Goal: Navigation & Orientation: Find specific page/section

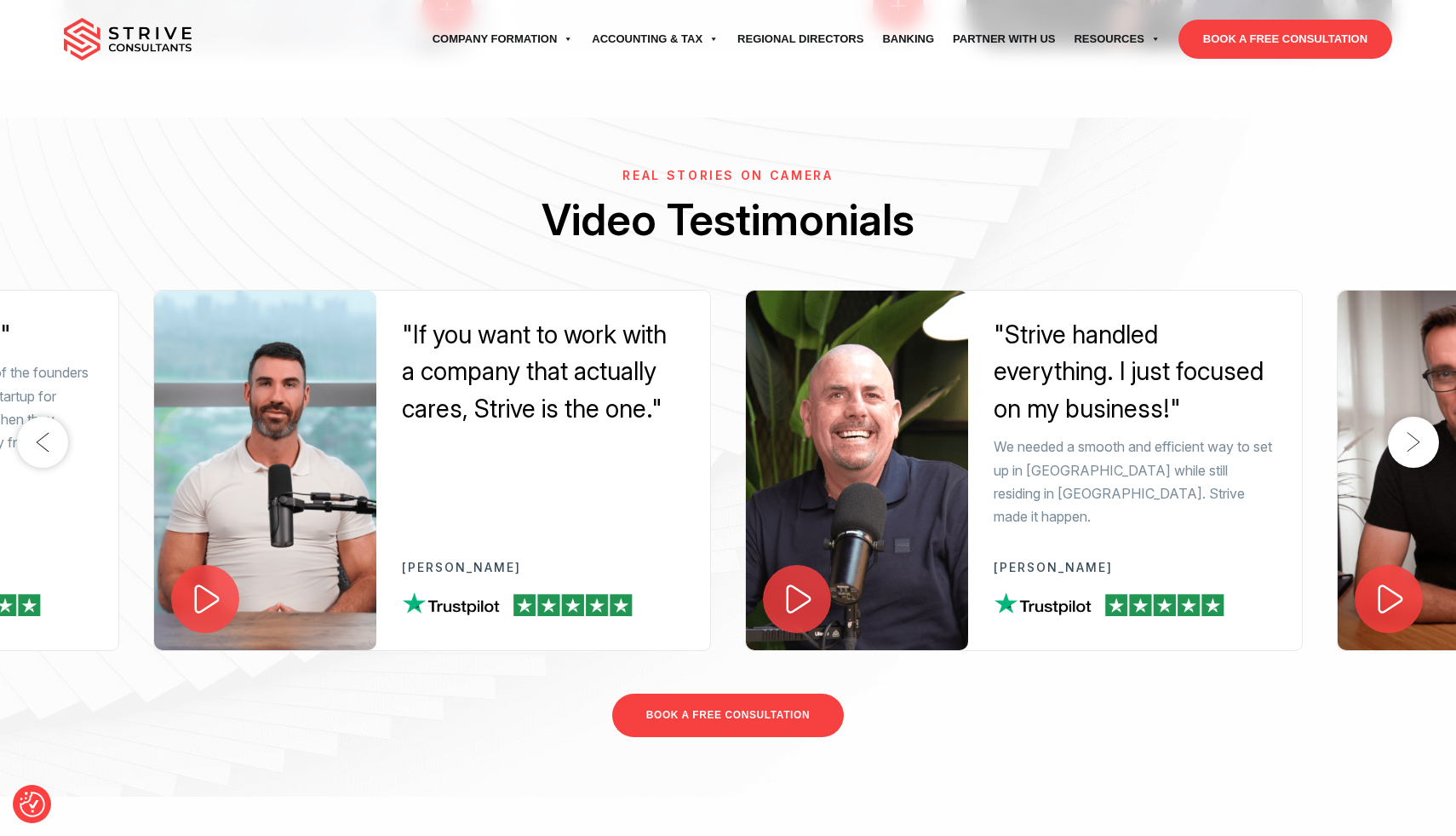
scroll to position [2739, 0]
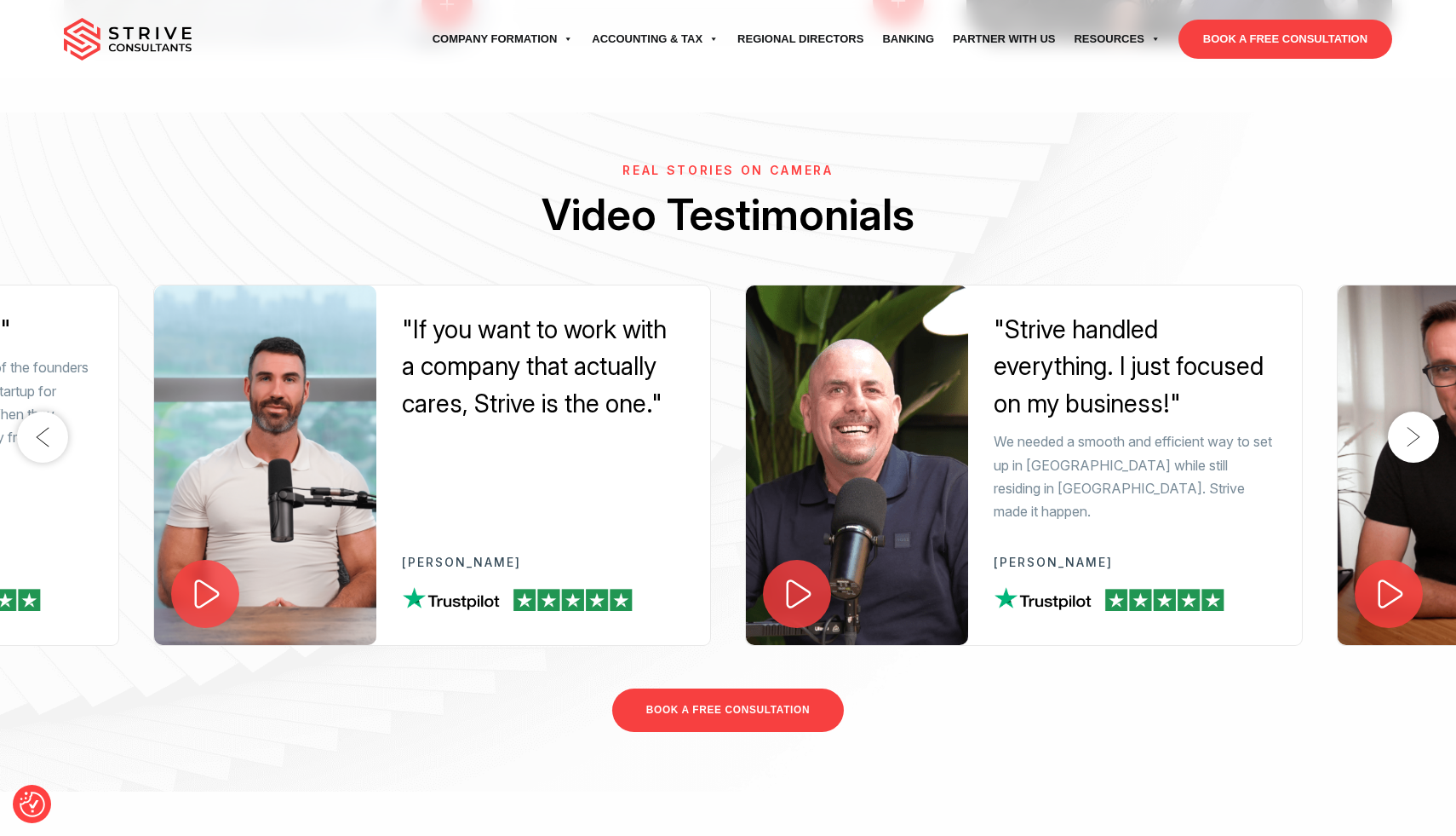
click at [1408, 419] on button "Next" at bounding box center [1414, 437] width 51 height 51
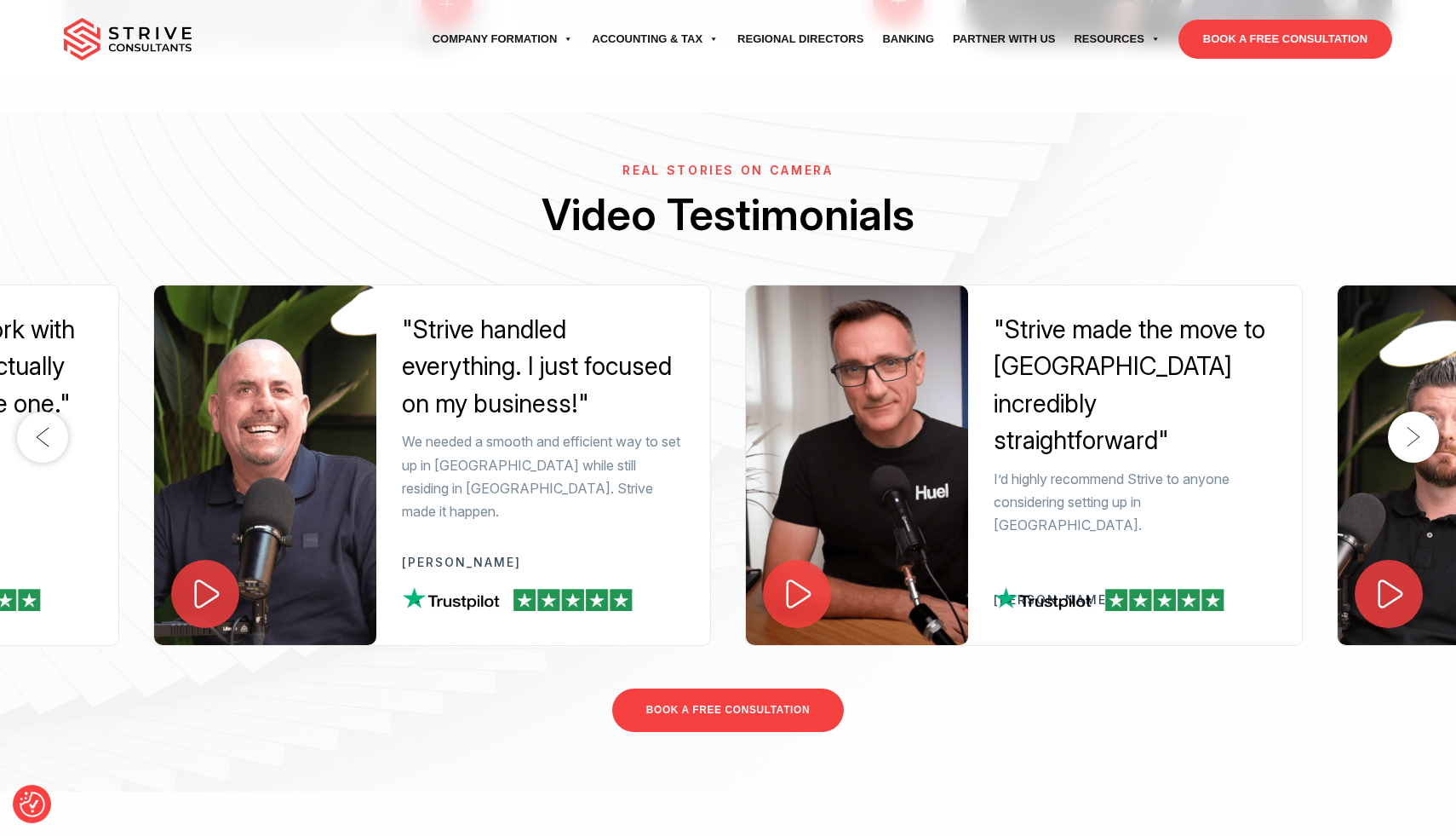
click at [1408, 419] on button "Next" at bounding box center [1414, 437] width 51 height 51
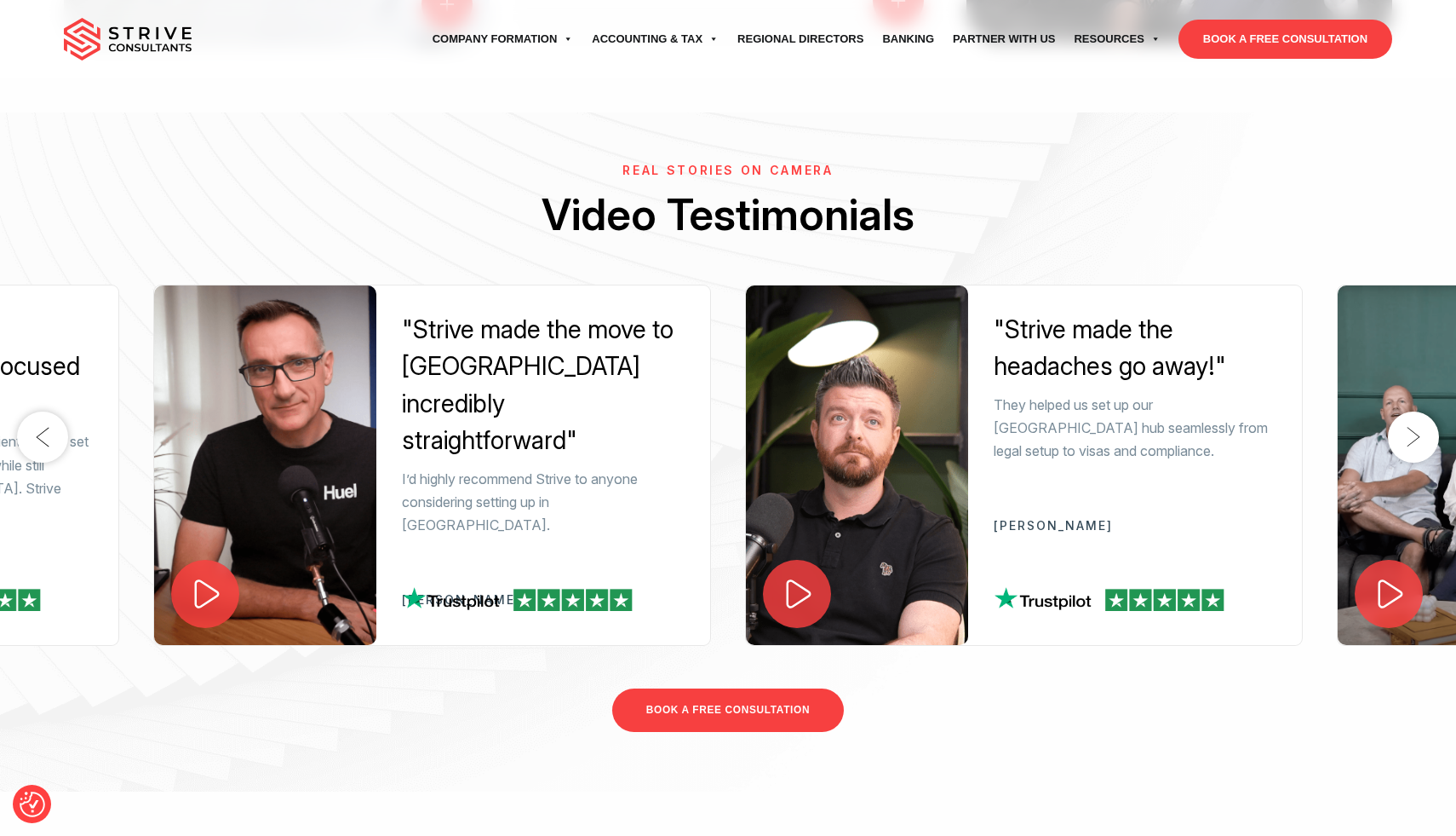
click at [1408, 419] on button "Next" at bounding box center [1414, 437] width 51 height 51
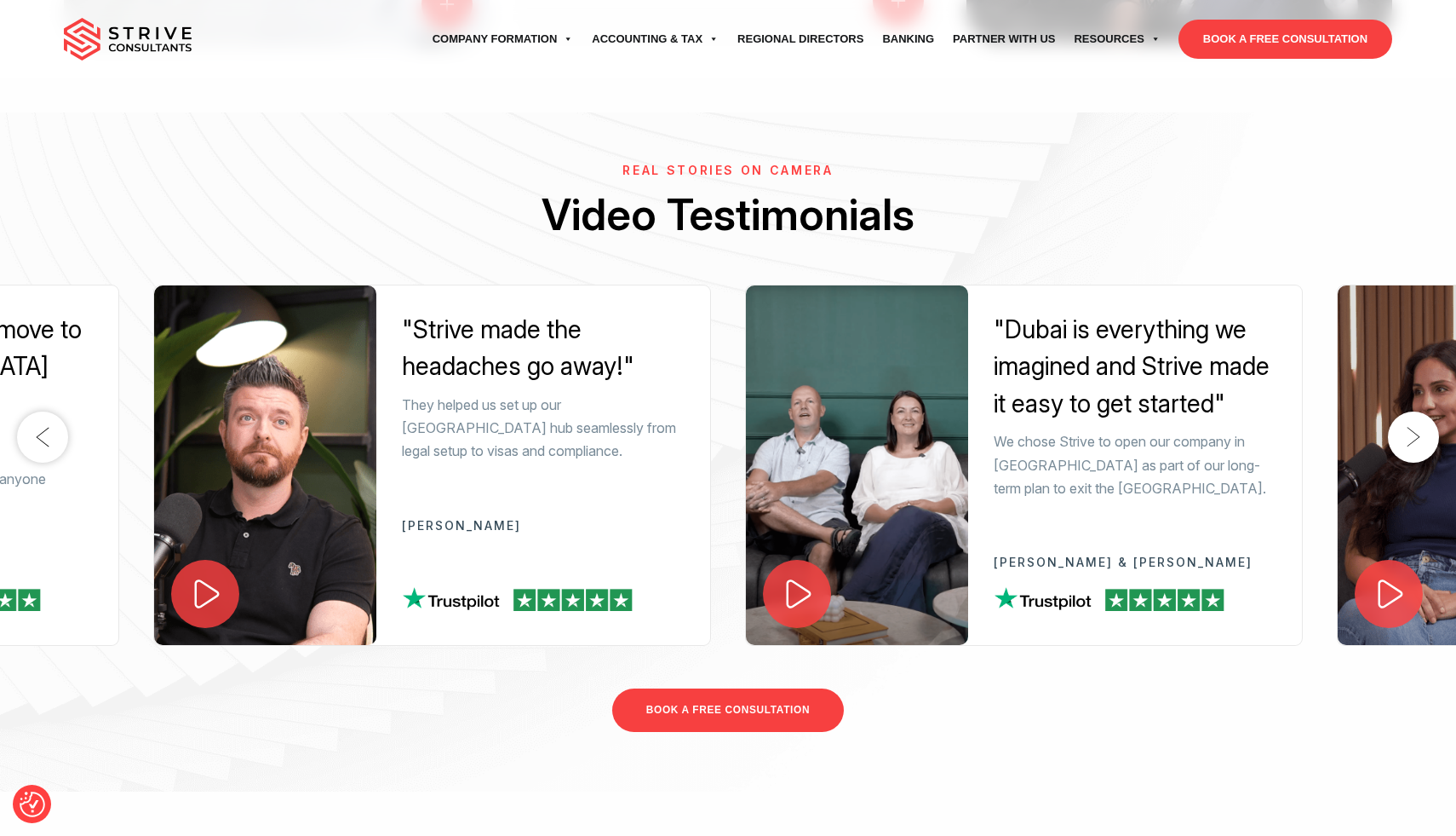
click at [1408, 419] on button "Next" at bounding box center [1414, 437] width 51 height 51
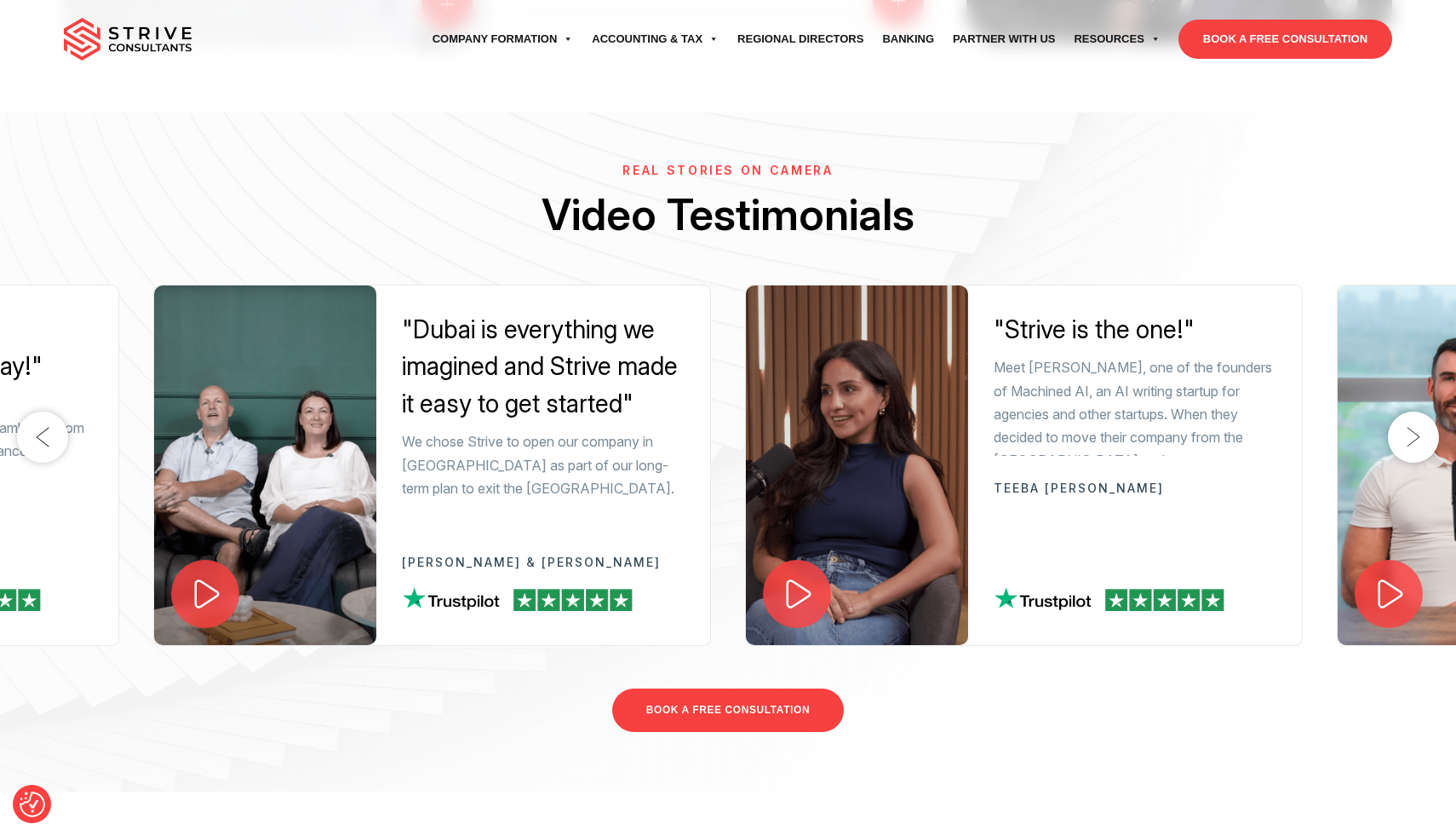
click at [1408, 419] on button "Next" at bounding box center [1414, 437] width 51 height 51
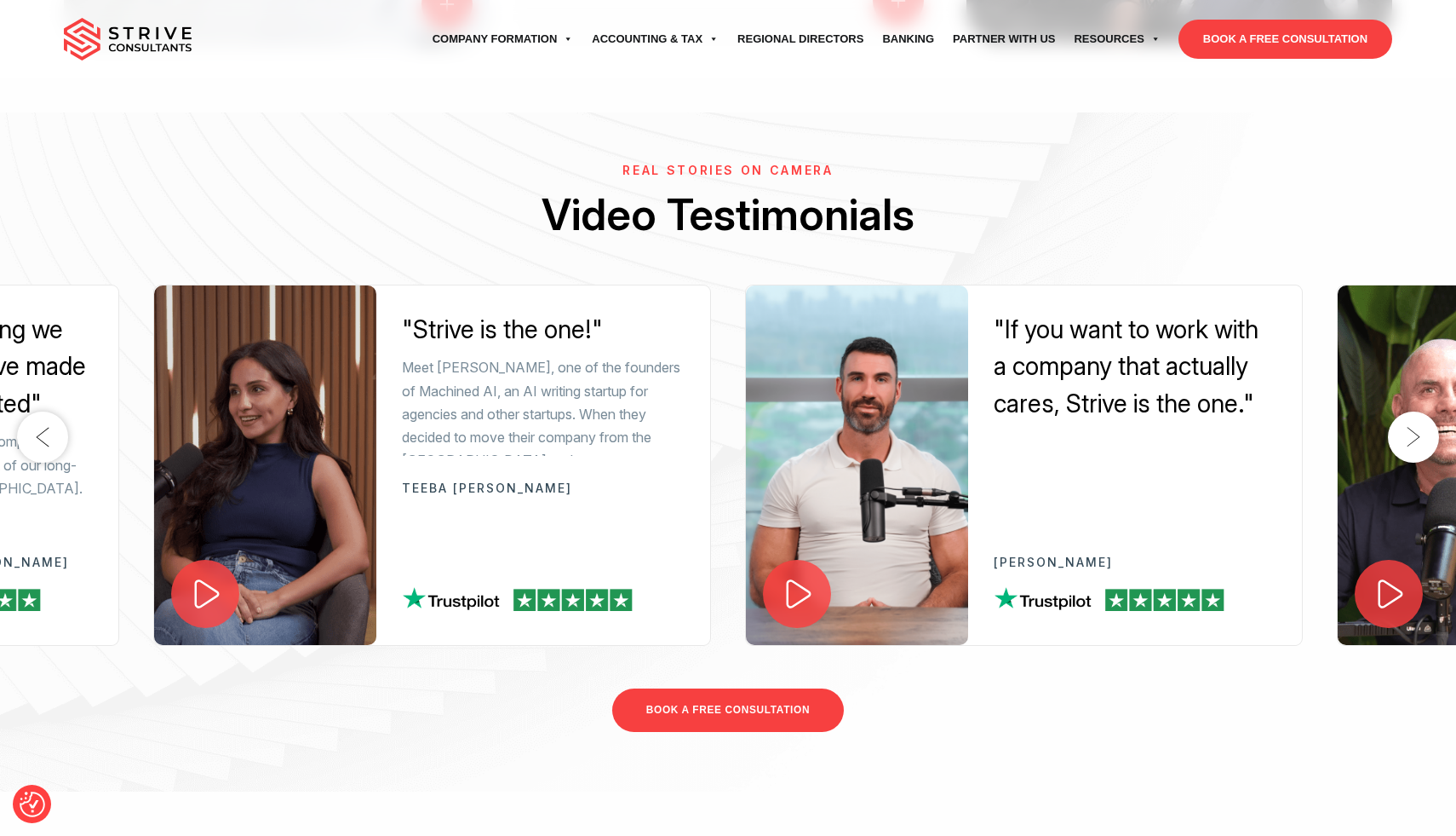
click at [1408, 419] on button "Next" at bounding box center [1414, 437] width 51 height 51
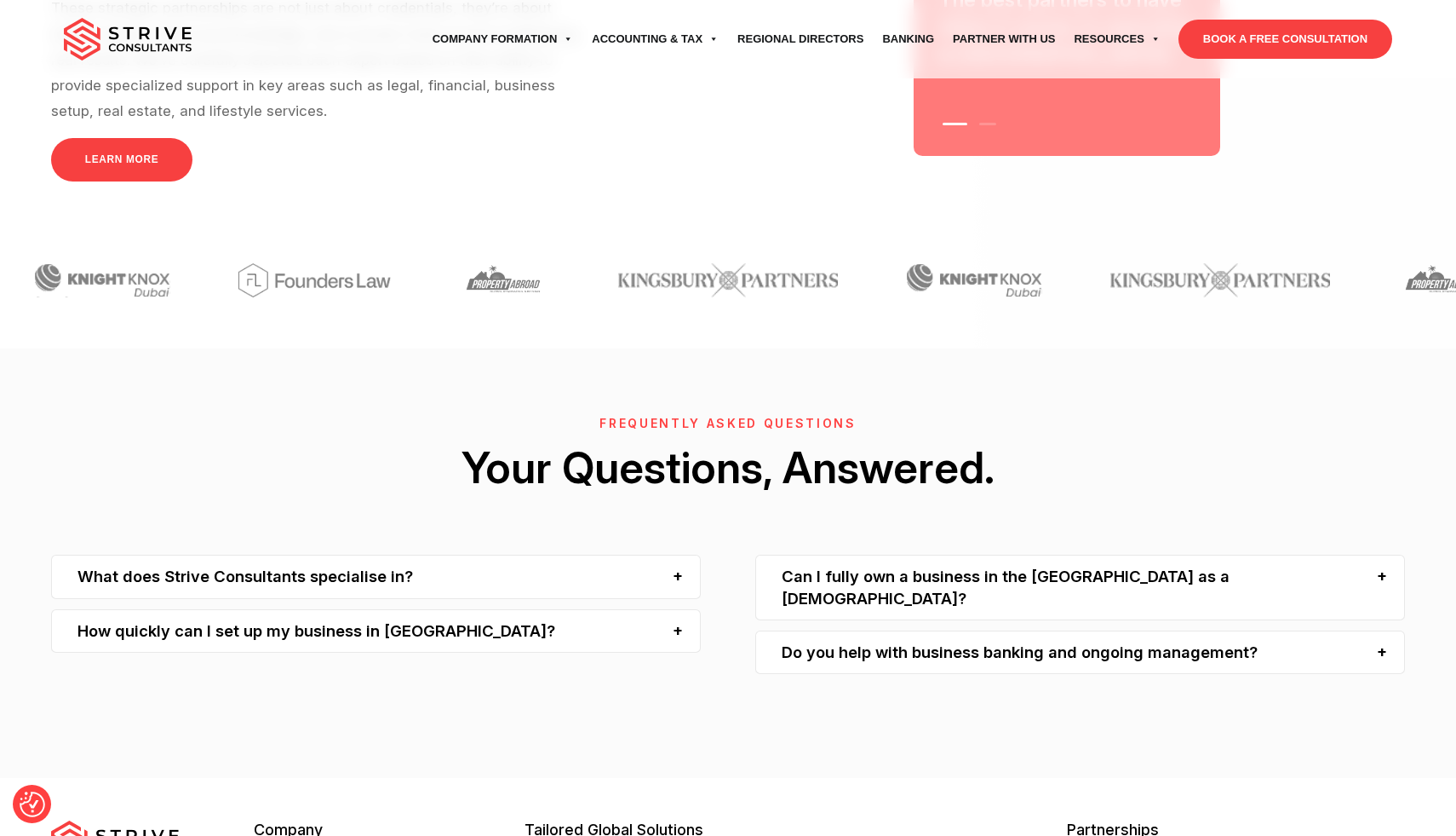
scroll to position [5284, 0]
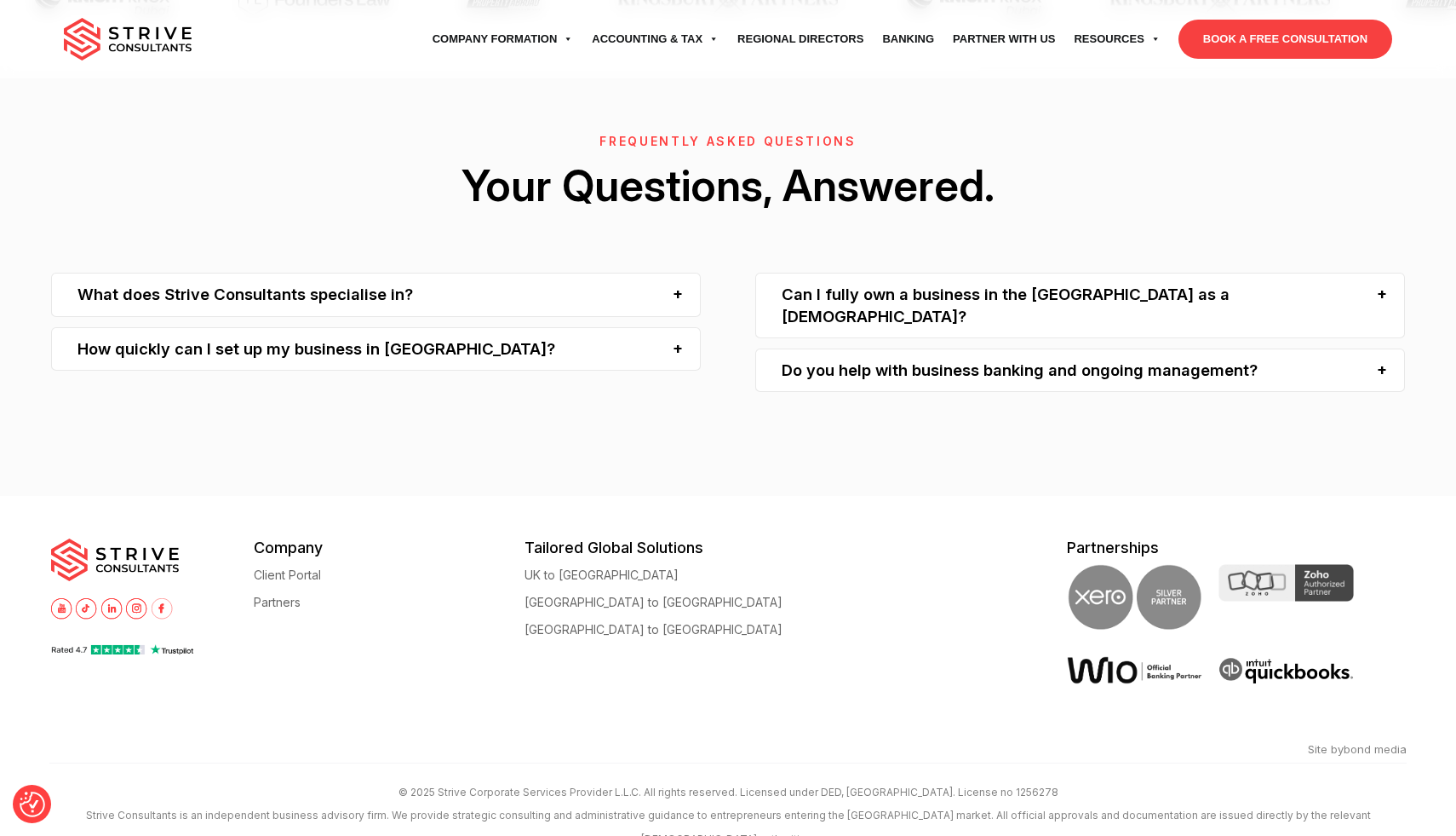
click at [109, 598] on img at bounding box center [113, 609] width 22 height 22
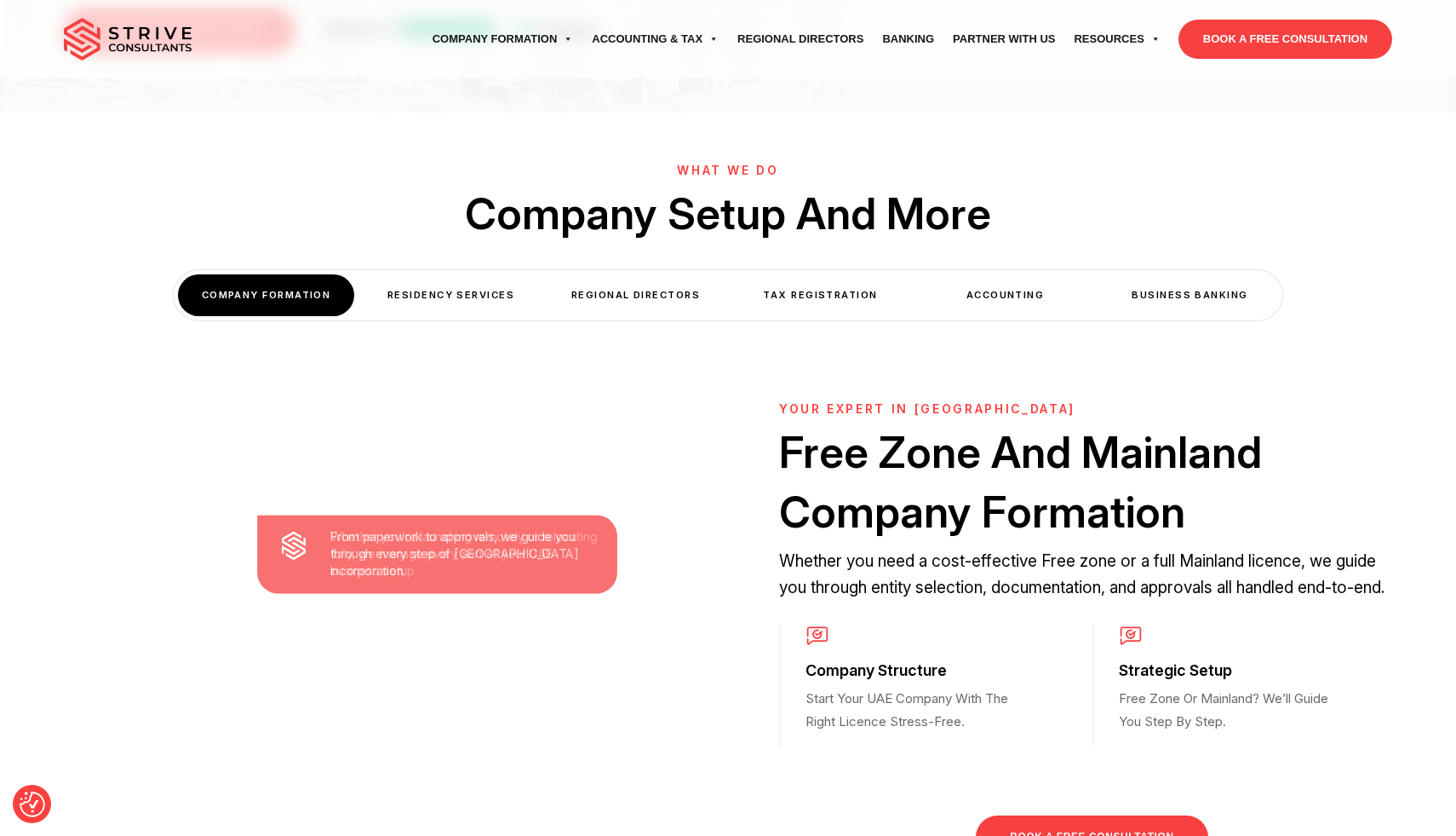
scroll to position [570, 0]
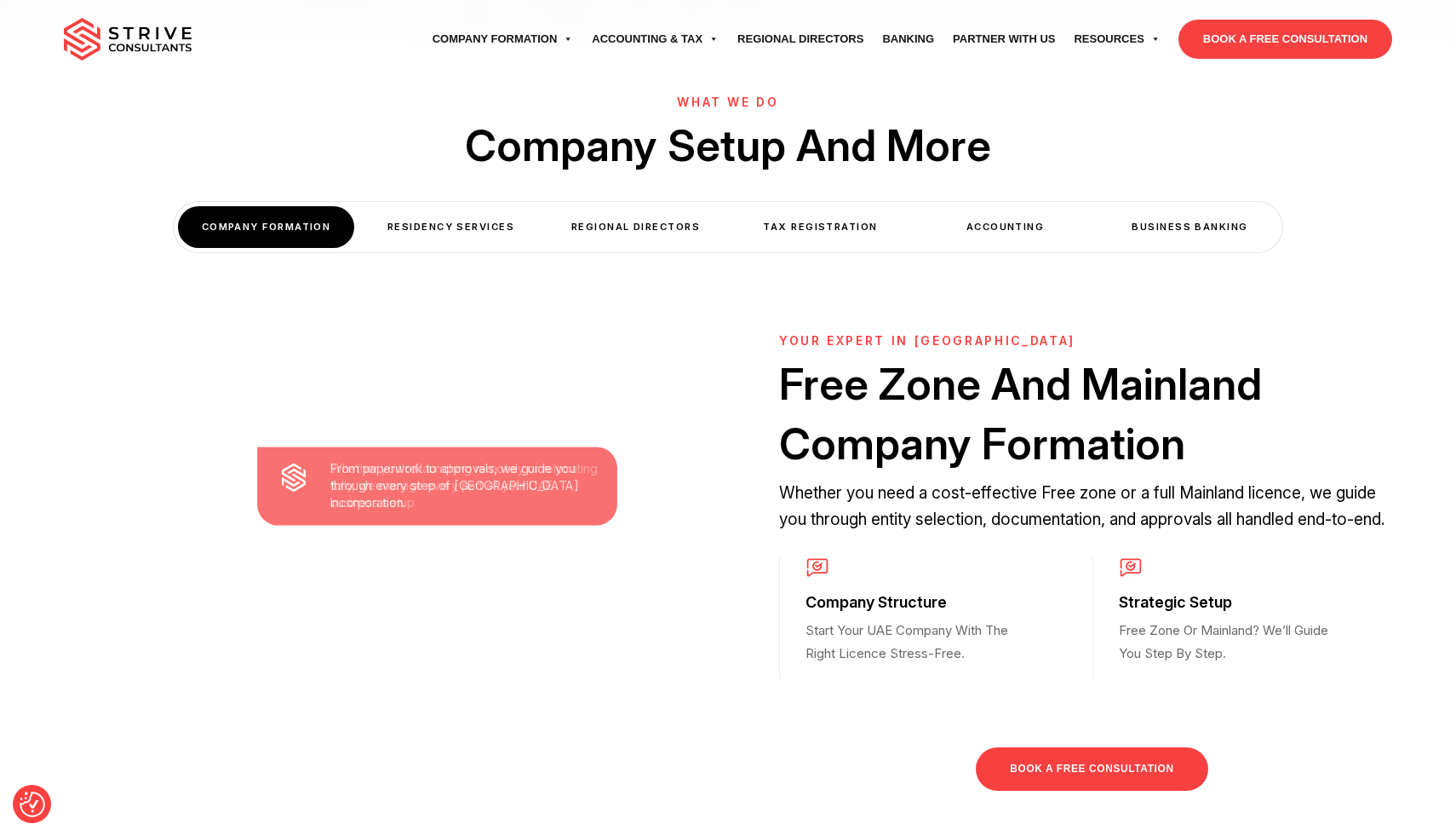
click at [427, 207] on div "Residency Services" at bounding box center [451, 227] width 176 height 42
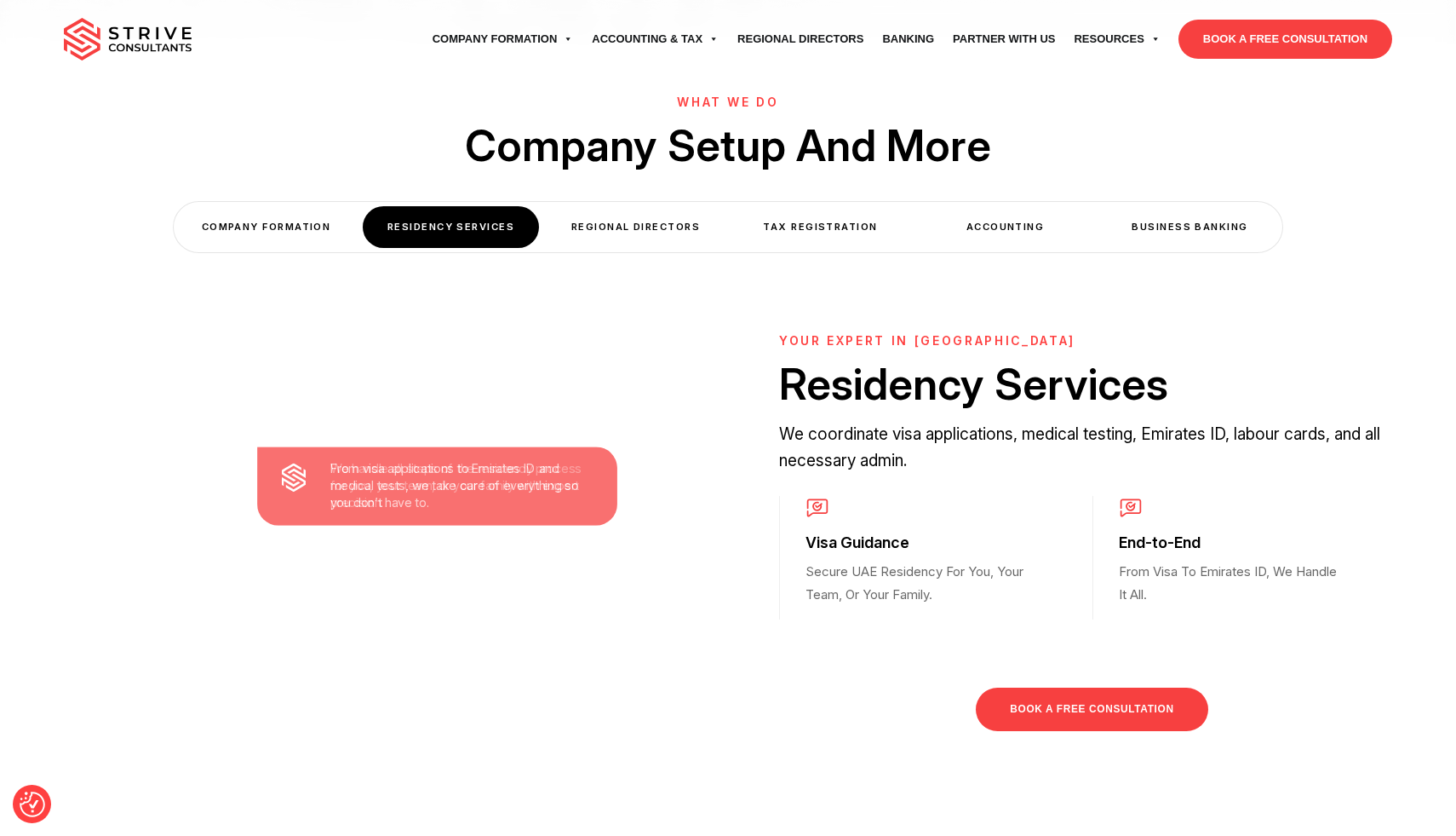
click at [621, 207] on div "Regional Directors" at bounding box center [636, 227] width 176 height 42
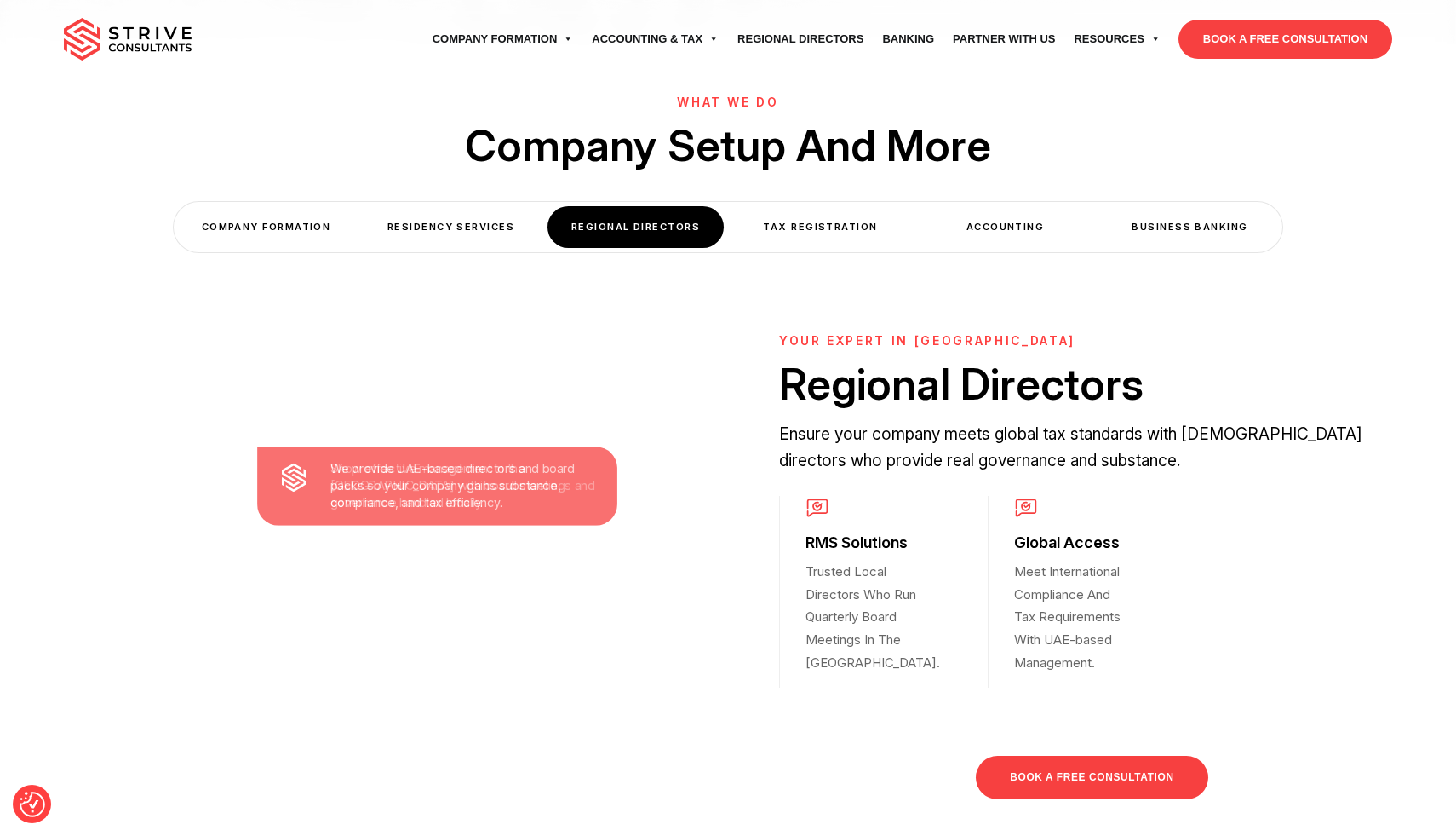
click at [798, 207] on div "Tax Registration" at bounding box center [821, 227] width 176 height 42
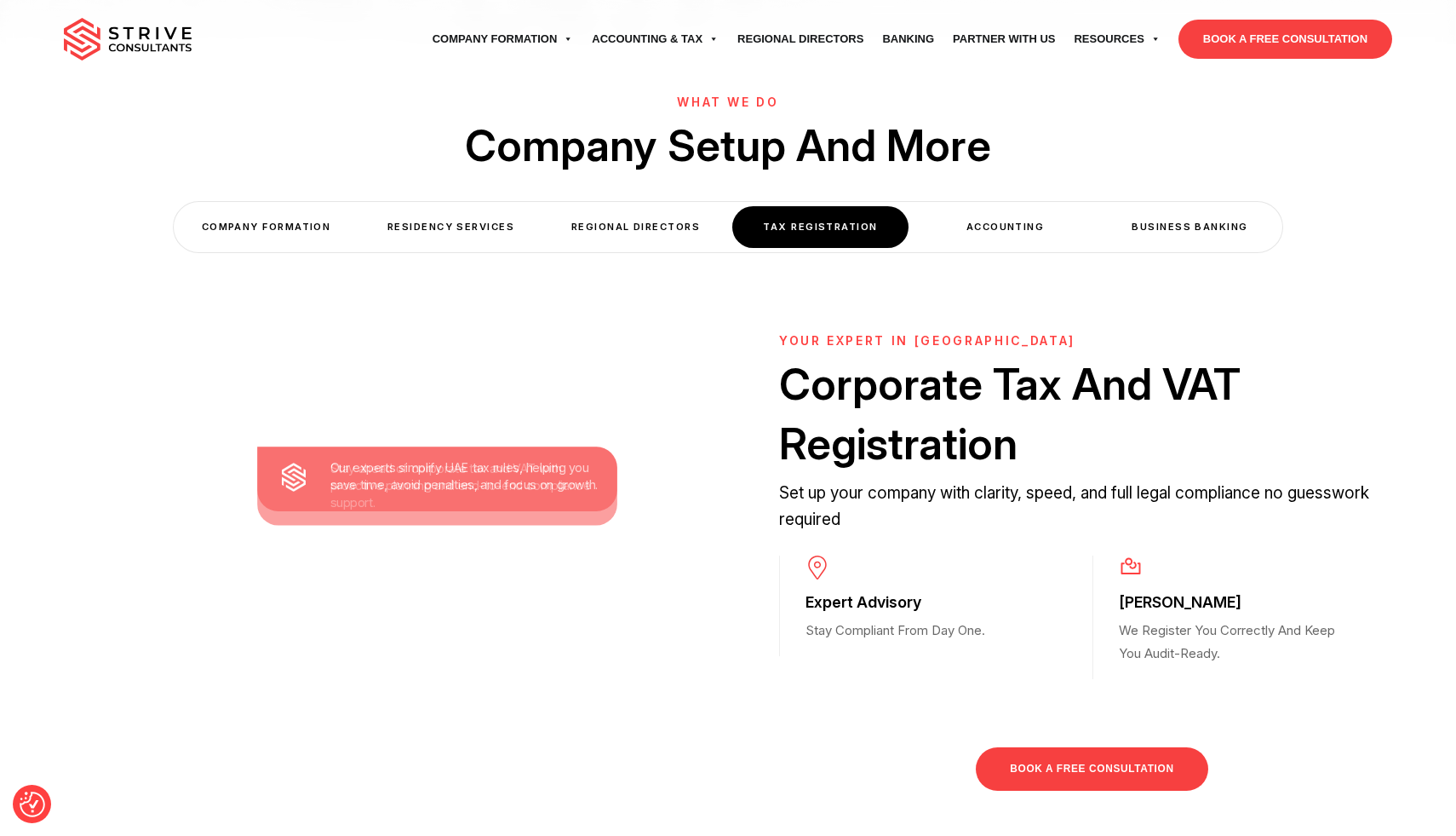
click at [957, 207] on div "Accounting" at bounding box center [1005, 227] width 176 height 42
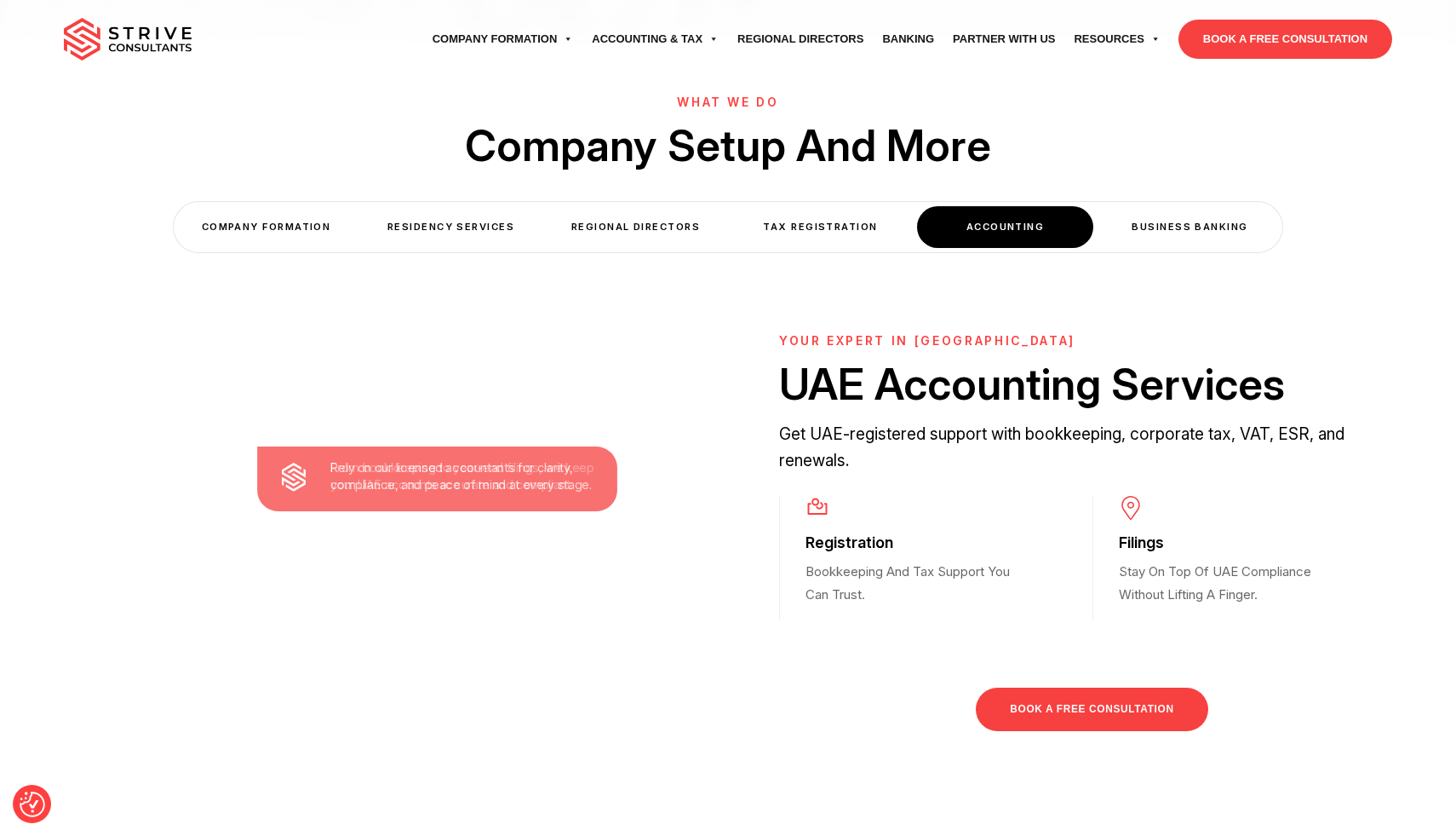
click at [1209, 207] on div "Business Banking" at bounding box center [1190, 227] width 176 height 42
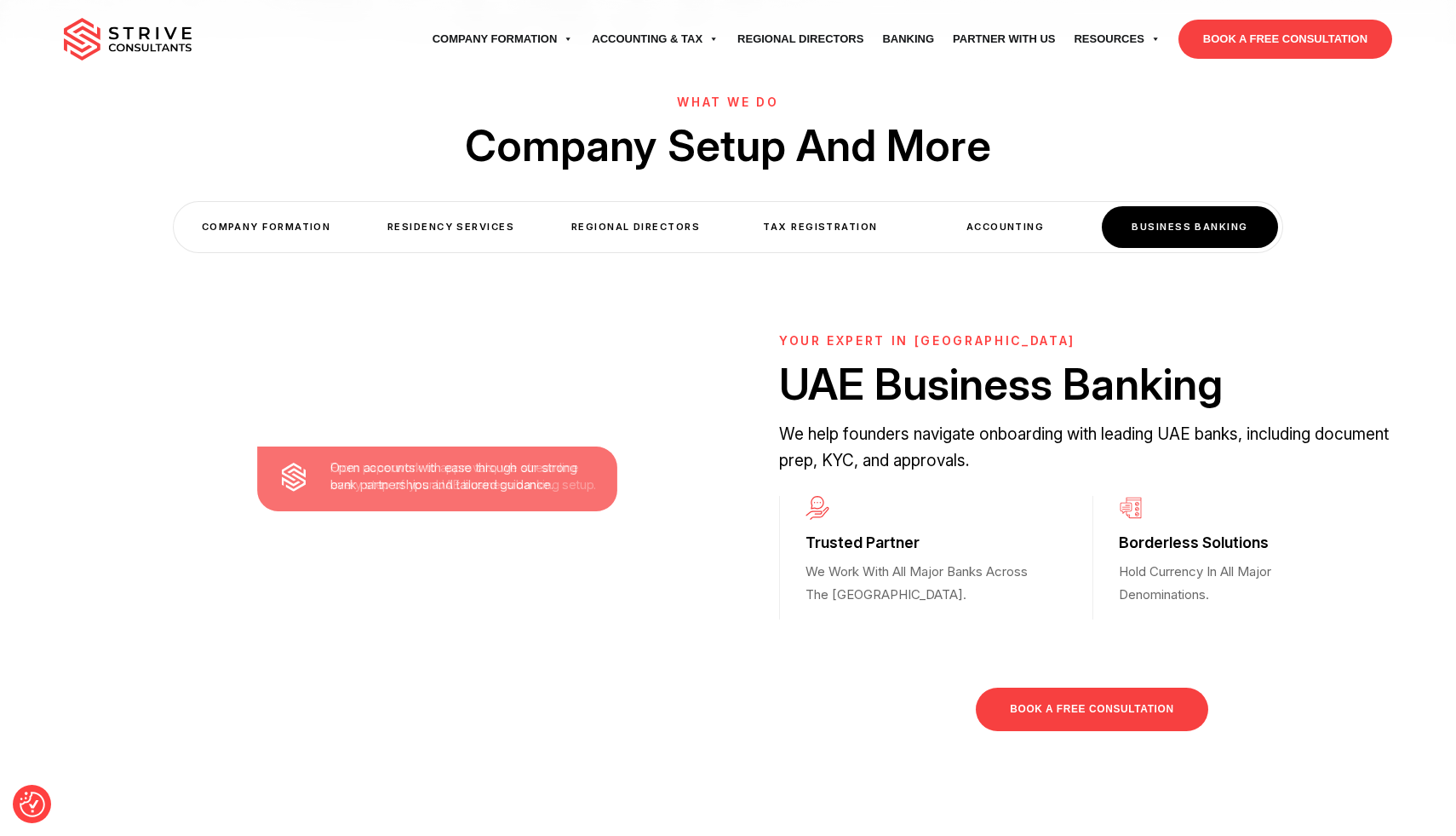
click at [247, 207] on div "COMPANY FORMATION" at bounding box center [266, 227] width 176 height 42
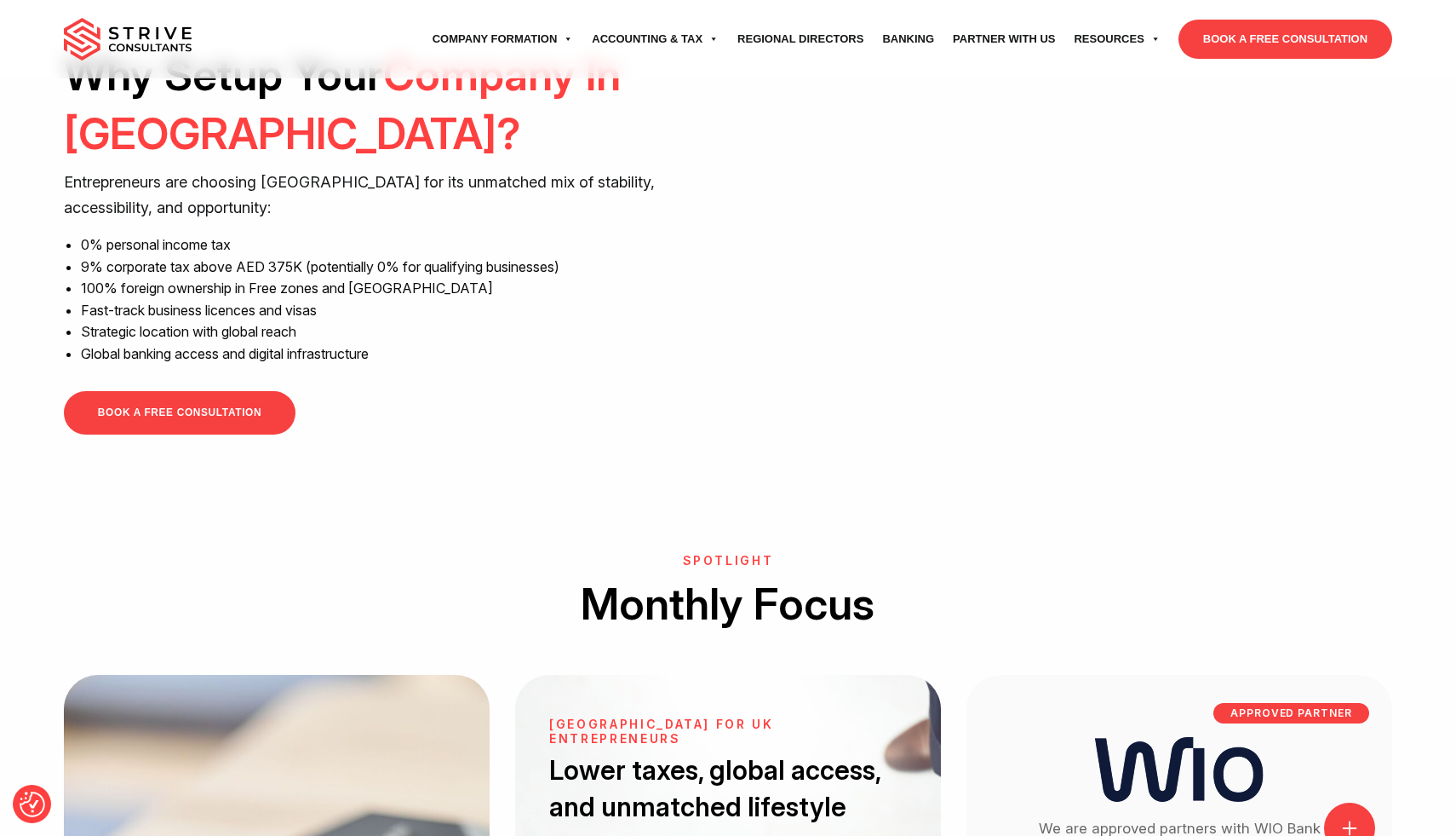
scroll to position [1480, 0]
